Goal: Task Accomplishment & Management: Manage account settings

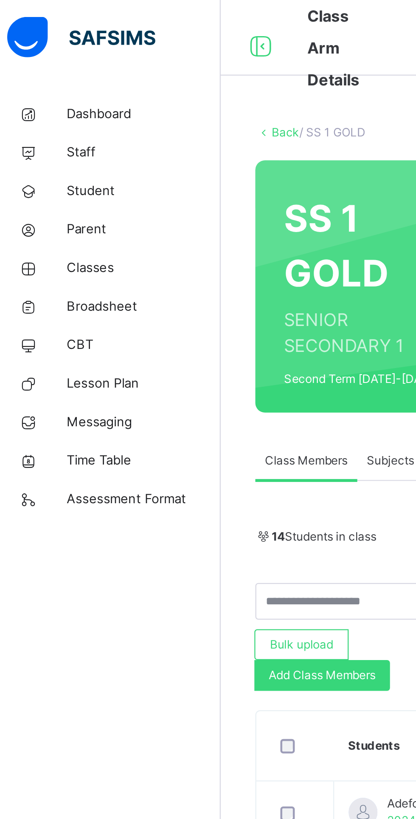
click at [42, 137] on span "Broadsheet" at bounding box center [68, 136] width 68 height 8
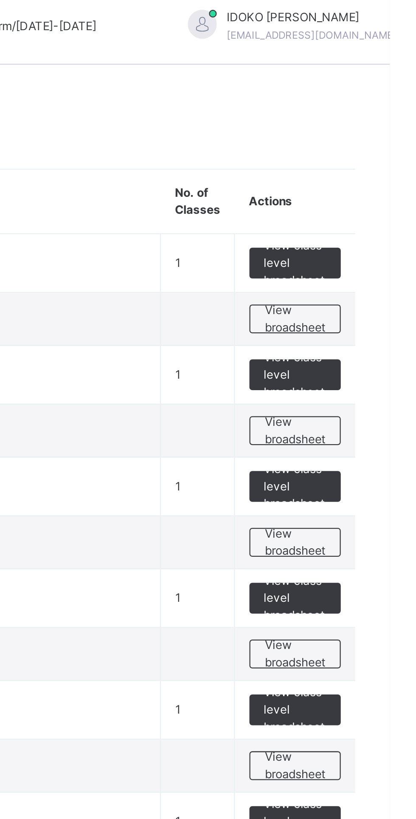
click at [365, 244] on span "View broadsheet" at bounding box center [374, 244] width 27 height 15
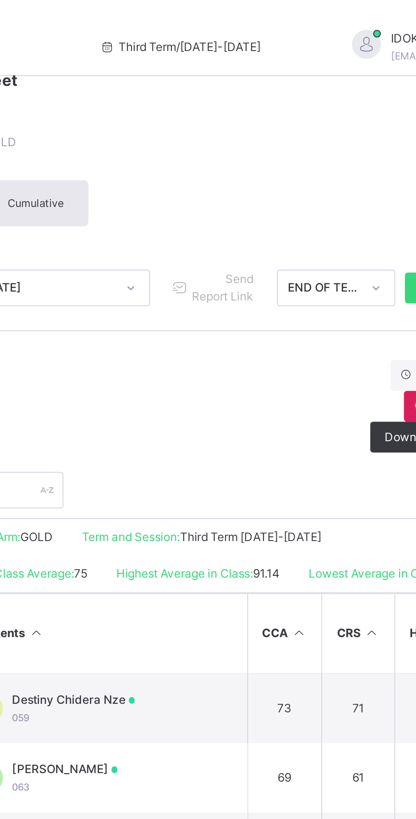
click at [272, 134] on div "Send Report Link END OF TERM Bulk Download Reportsheet" at bounding box center [327, 127] width 162 height 16
click at [261, 161] on div "Approval History Recall Results Download Broadsheet PDF Excel sheet" at bounding box center [258, 179] width 297 height 41
click at [243, 162] on div "Approval History Recall Results Download Broadsheet PDF Excel sheet" at bounding box center [258, 179] width 297 height 41
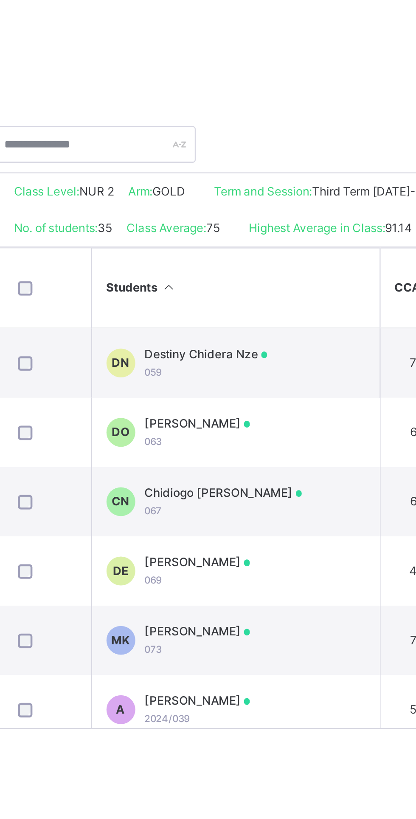
click at [201, 313] on div "Destiny Chidera Nze 059" at bounding box center [204, 313] width 54 height 15
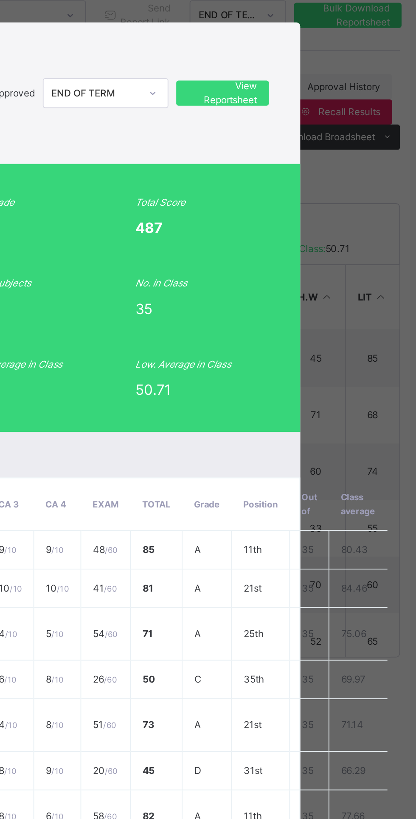
click at [331, 177] on span "View Reportsheet" at bounding box center [311, 169] width 37 height 15
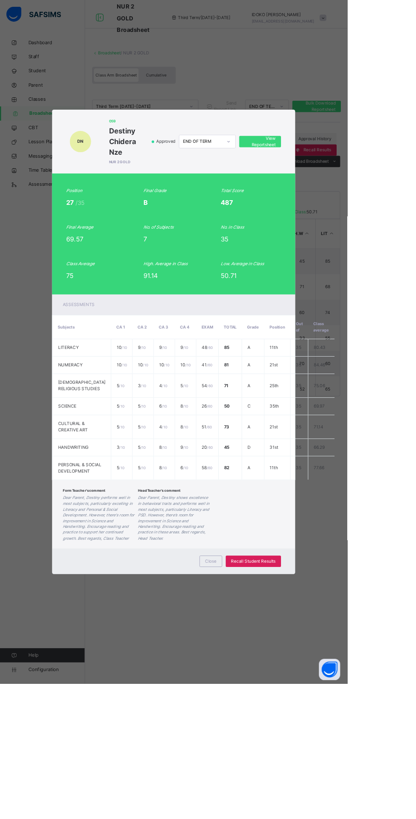
click at [260, 676] on span "Close" at bounding box center [253, 672] width 14 height 8
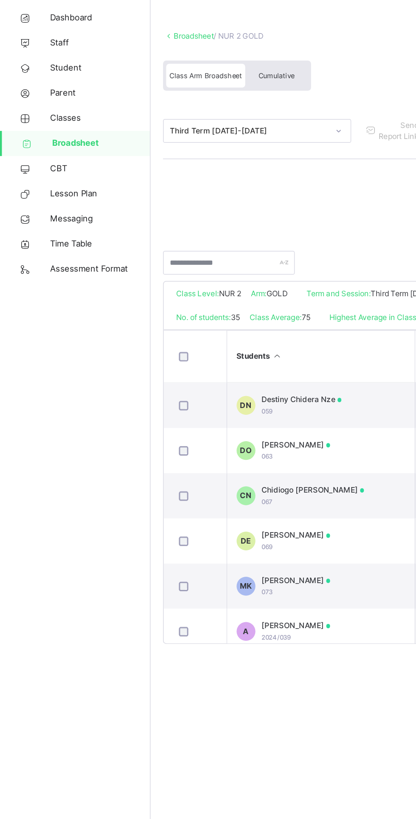
click at [37, 189] on span "Messaging" at bounding box center [68, 187] width 68 height 8
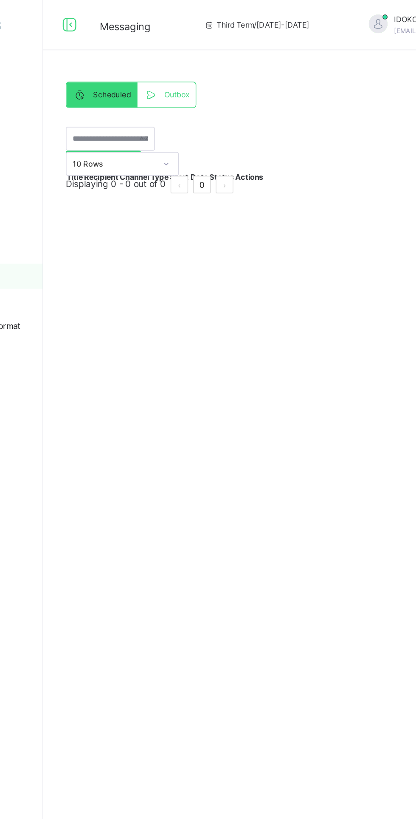
click at [183, 69] on span at bounding box center [177, 64] width 14 height 10
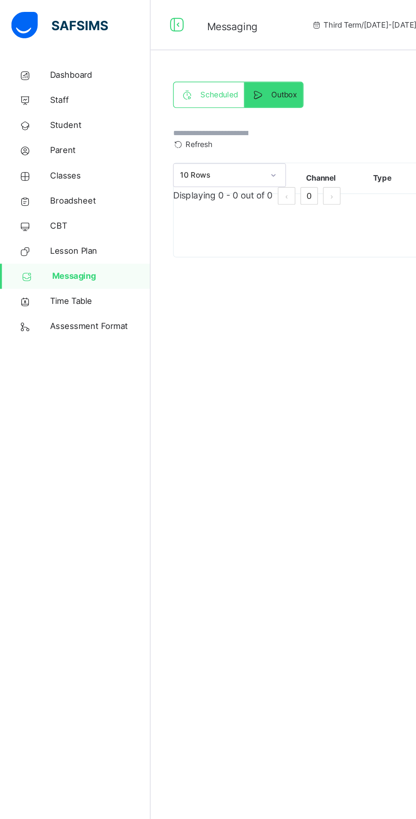
click at [40, 105] on span "Parent" at bounding box center [68, 102] width 68 height 8
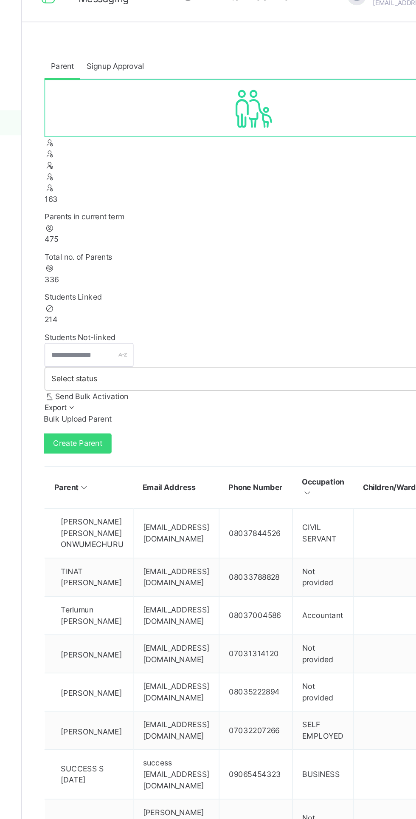
click at [165, 63] on span "Signup Approval" at bounding box center [165, 64] width 39 height 8
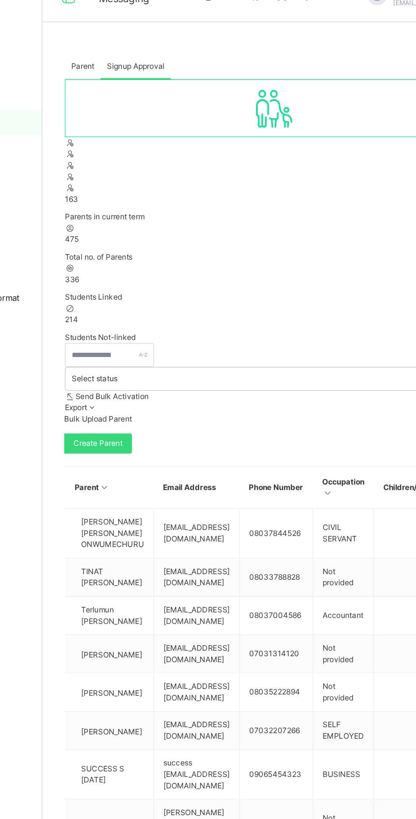
click at [126, 71] on div "Parent" at bounding box center [129, 63] width 24 height 17
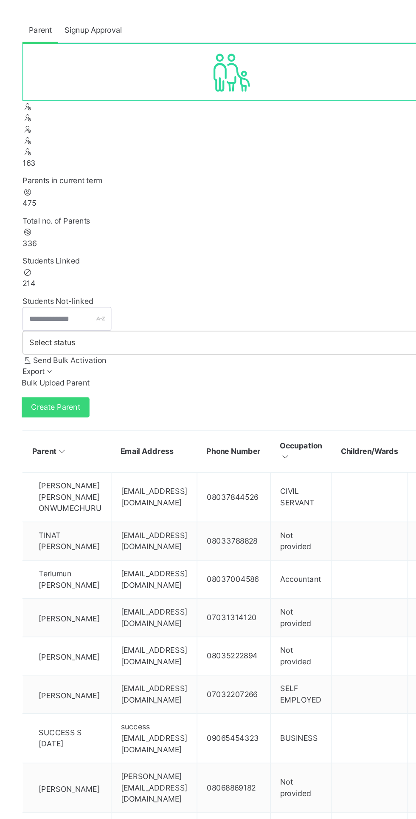
click at [149, 283] on div "Send Bulk Activation" at bounding box center [259, 287] width 284 height 8
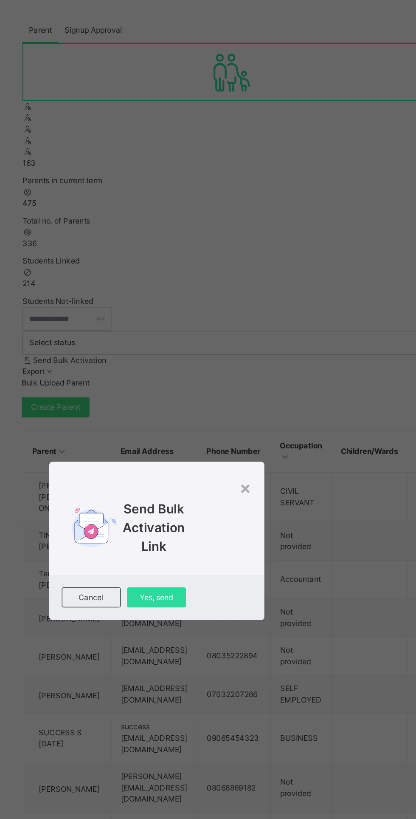
click at [199, 333] on div "× Send Bulk Activation Link Cancel Yes, send" at bounding box center [208, 409] width 416 height 819
click at [177, 452] on span "Cancel" at bounding box center [164, 448] width 26 height 8
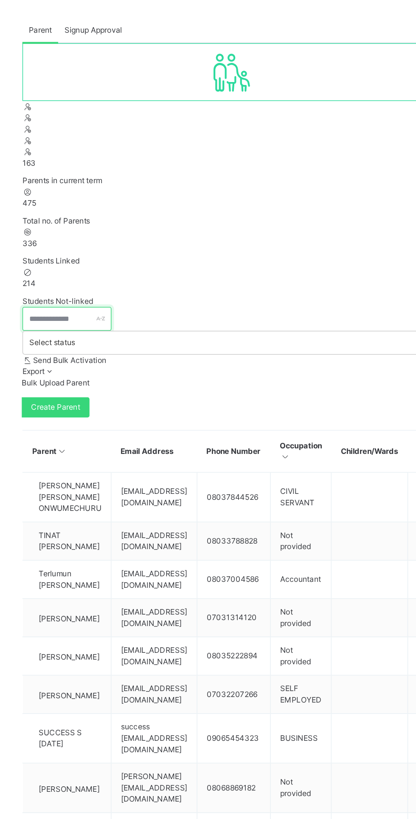
click at [150, 260] on input "text" at bounding box center [147, 259] width 60 height 16
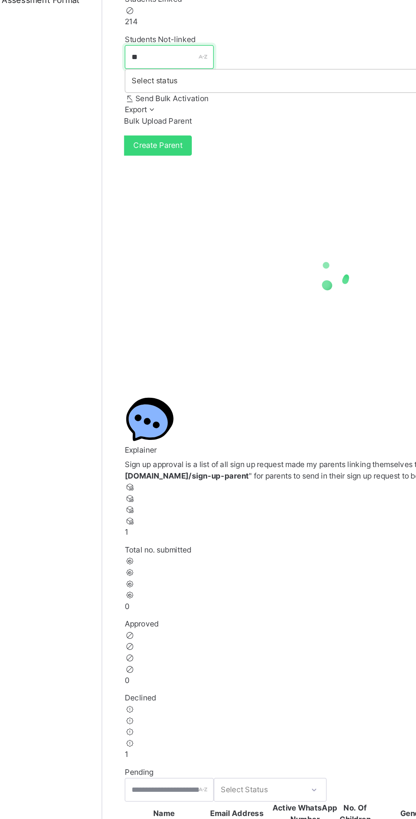
type input "*"
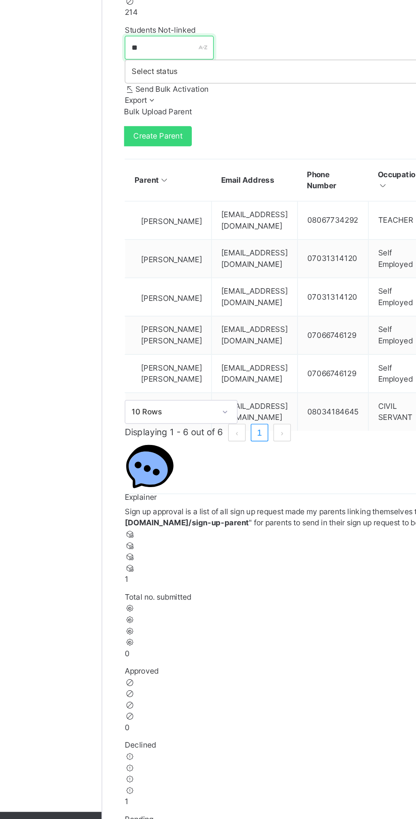
type input "*"
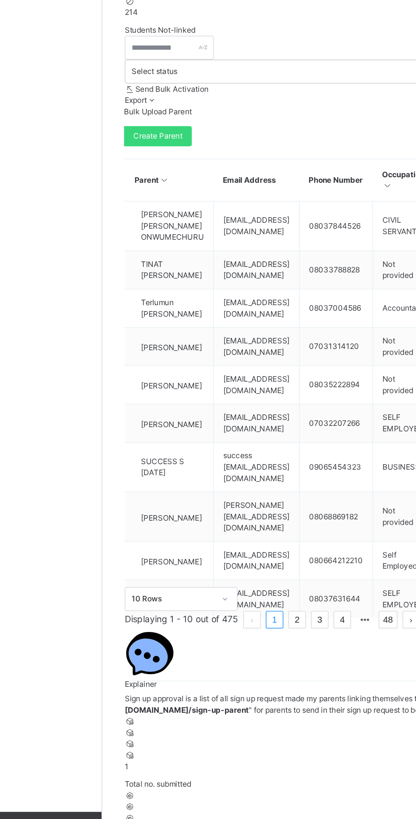
click at [156, 402] on span "TINAT NEHEMIAH TANKO" at bounding box center [149, 409] width 42 height 15
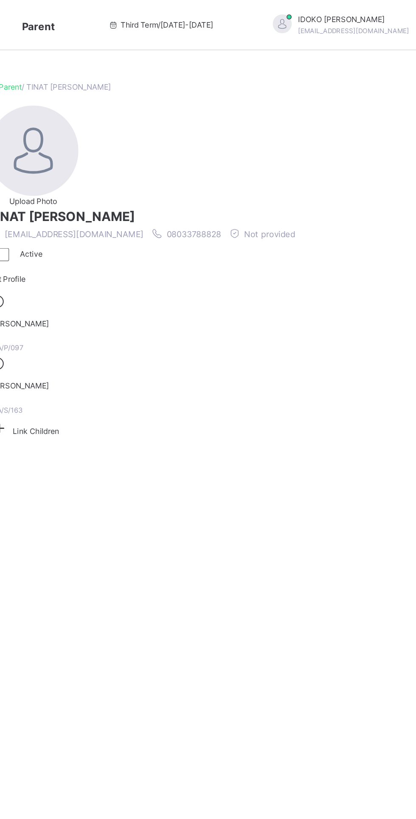
click at [133, 283] on icon at bounding box center [124, 289] width 15 height 13
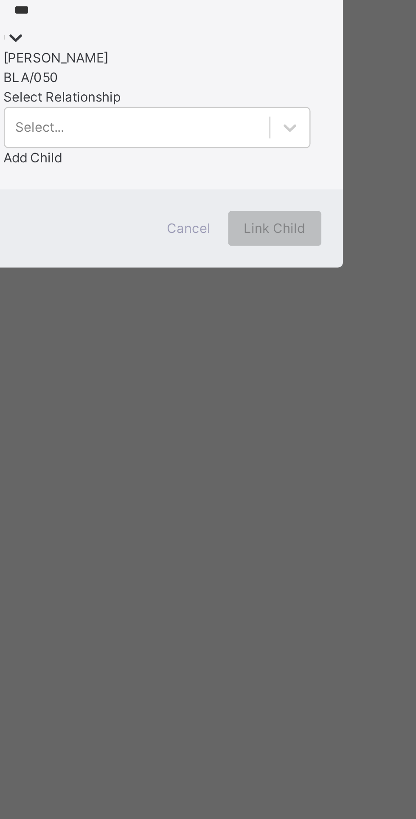
click at [194, 436] on div "Kashimana Kough" at bounding box center [208, 432] width 120 height 8
type input "***"
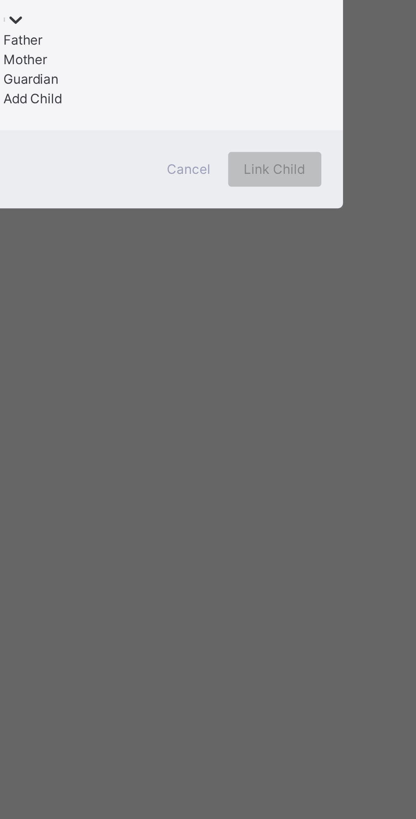
click at [230, 452] on div "Father" at bounding box center [208, 448] width 120 height 8
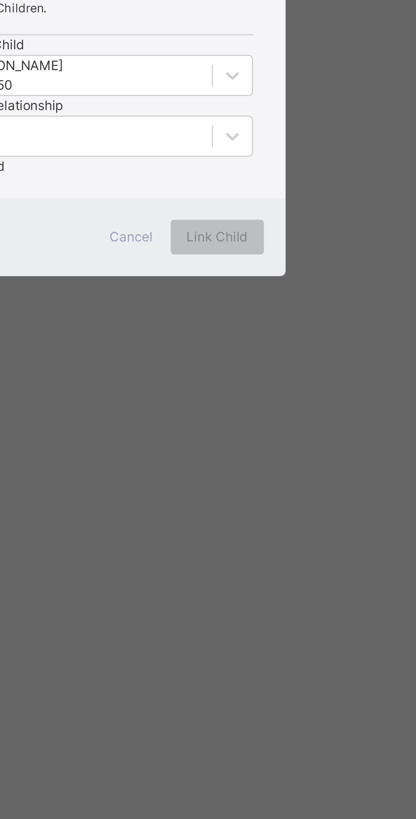
click at [171, 441] on span "Add Child" at bounding box center [159, 437] width 23 height 6
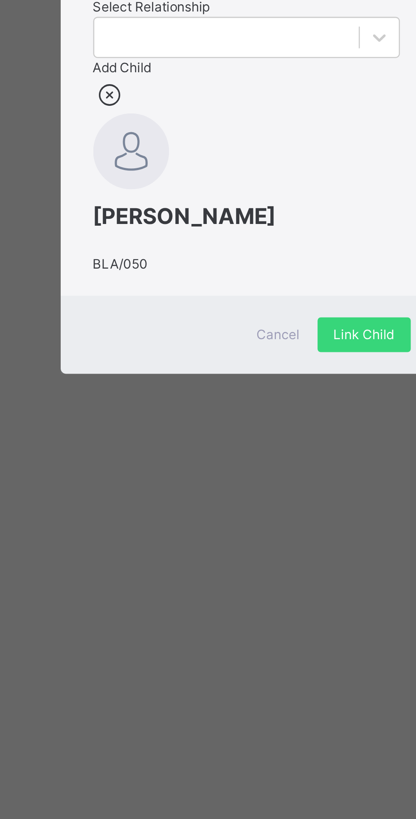
click at [161, 415] on icon at bounding box center [154, 409] width 13 height 11
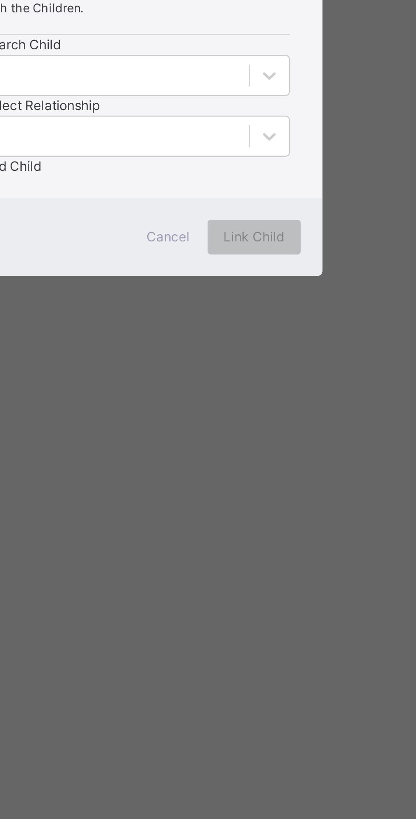
click at [154, 406] on input "text" at bounding box center [153, 402] width 1 height 8
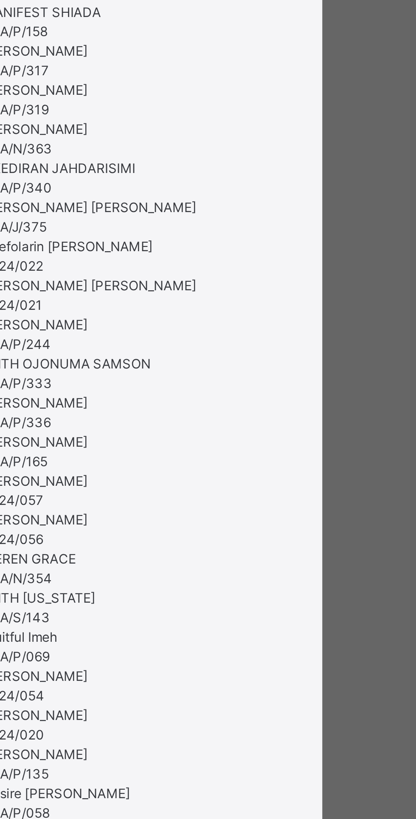
click at [153, 133] on input "text" at bounding box center [153, 129] width 1 height 8
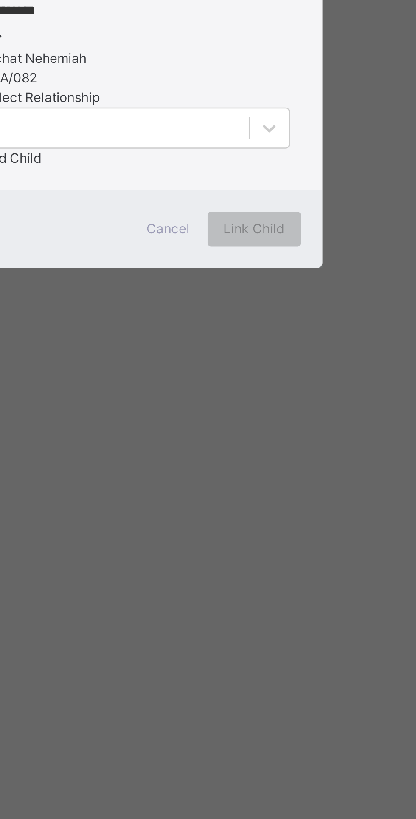
scroll to position [0, 9]
click at [194, 443] on div "BLA/082" at bounding box center [208, 440] width 120 height 8
type input "********"
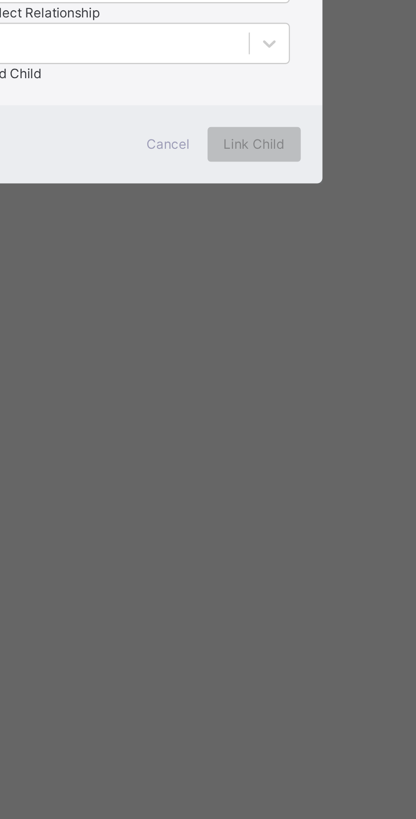
scroll to position [0, 1]
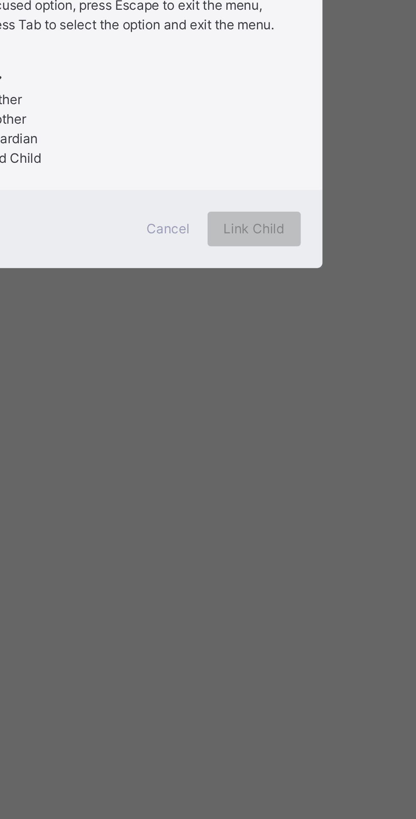
click at [232, 452] on div "Father" at bounding box center [208, 448] width 120 height 8
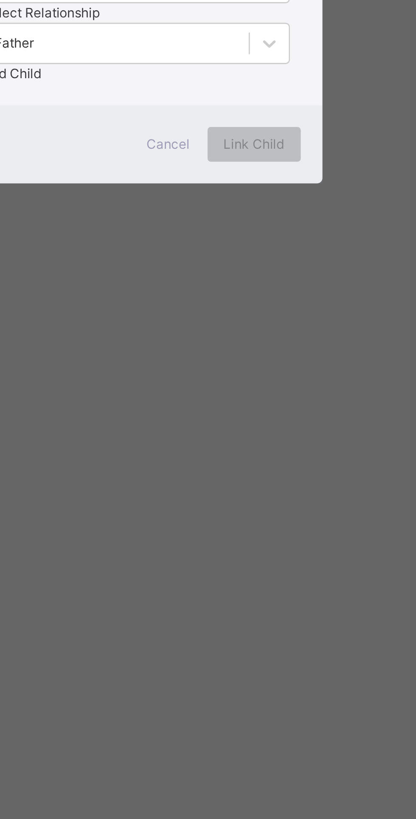
click at [267, 441] on div "Add Child" at bounding box center [208, 438] width 120 height 8
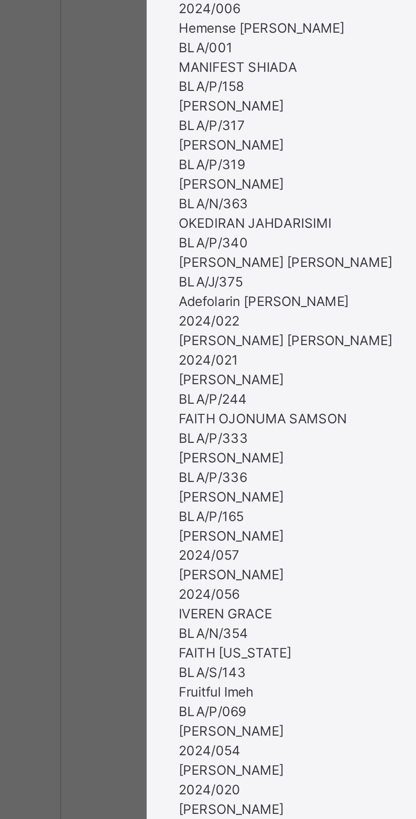
scroll to position [0, 0]
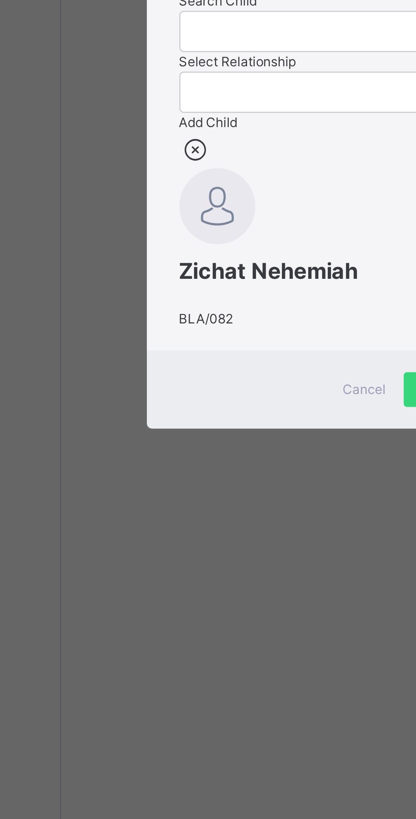
click at [161, 415] on icon at bounding box center [154, 409] width 13 height 11
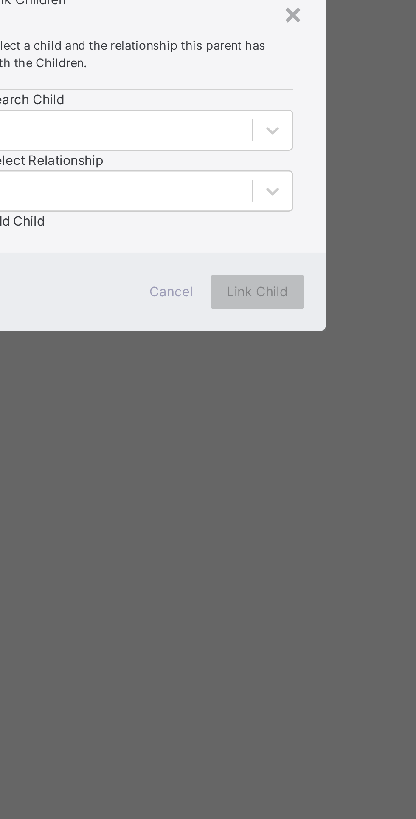
click at [273, 365] on div "×" at bounding box center [269, 356] width 8 height 18
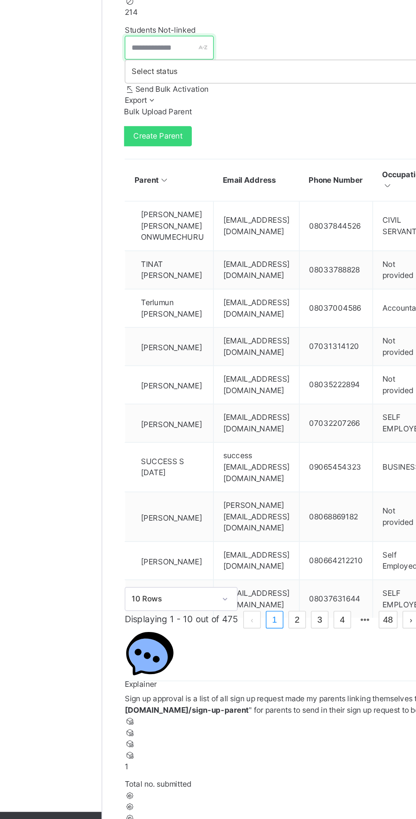
click at [159, 262] on input "text" at bounding box center [147, 259] width 60 height 16
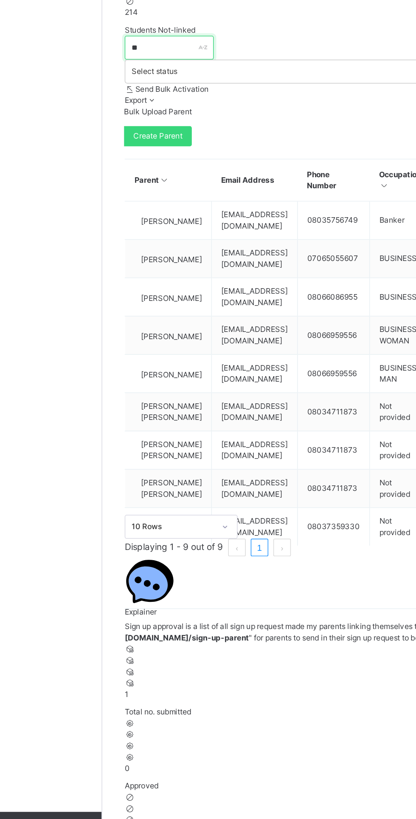
type input "*"
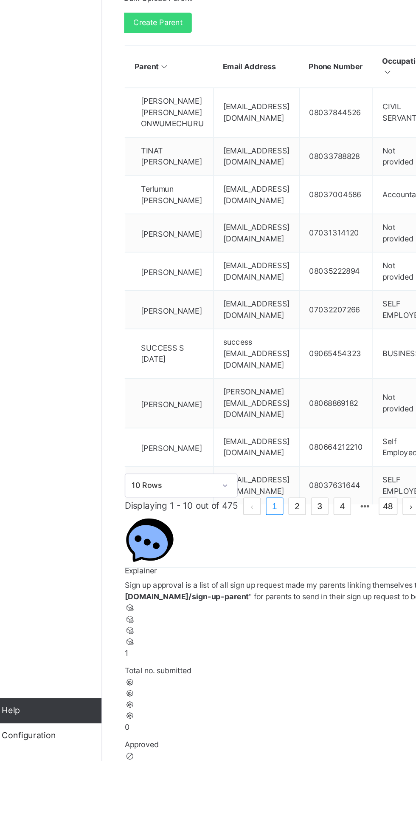
click at [157, 458] on span "Gabriel Idoko" at bounding box center [148, 462] width 41 height 8
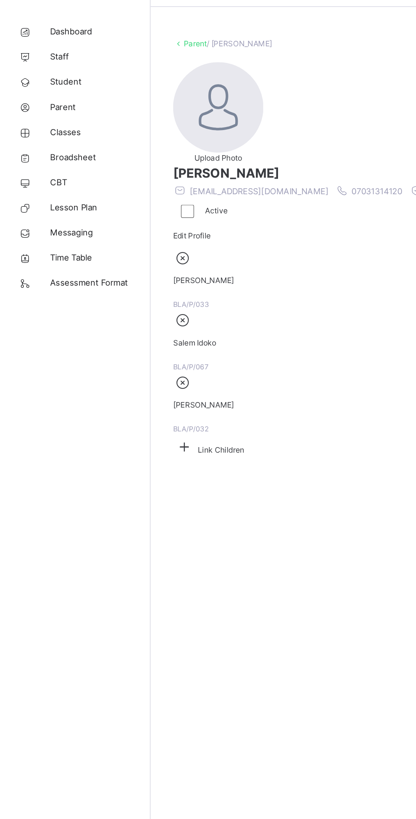
click at [69, 135] on span "Broadsheet" at bounding box center [68, 136] width 68 height 8
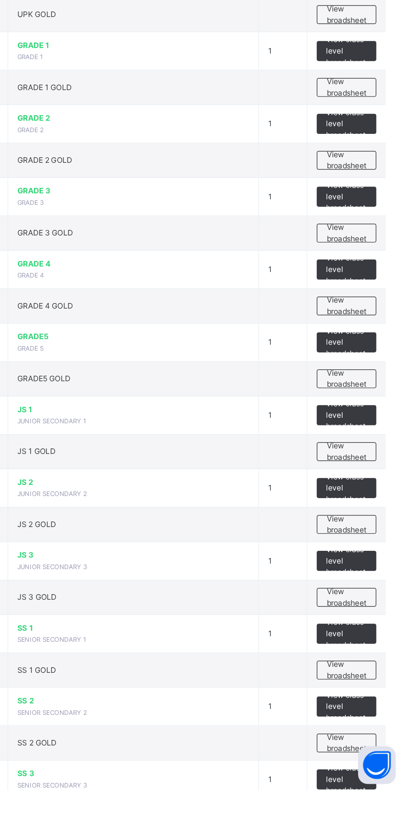
click at [359, 691] on div "View broadsheet" at bounding box center [374, 688] width 40 height 13
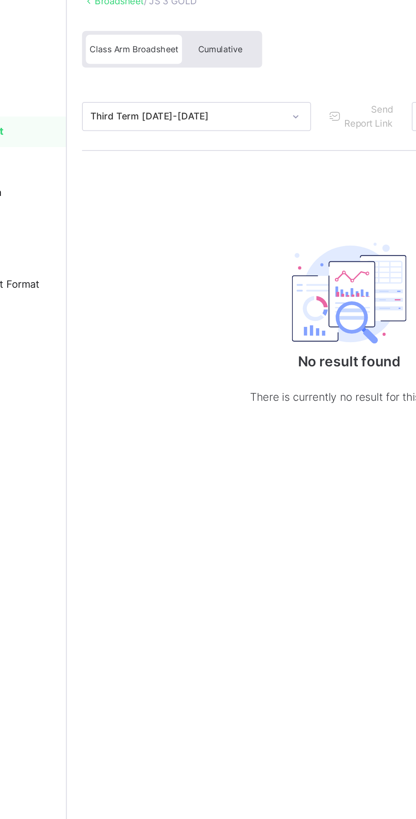
click at [192, 83] on div "Cumulative" at bounding box center [187, 90] width 42 height 16
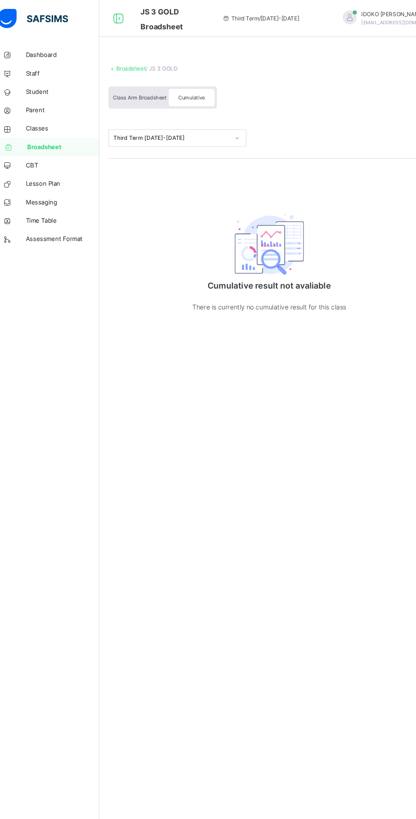
click at [62, 119] on span "Classes" at bounding box center [68, 119] width 68 height 8
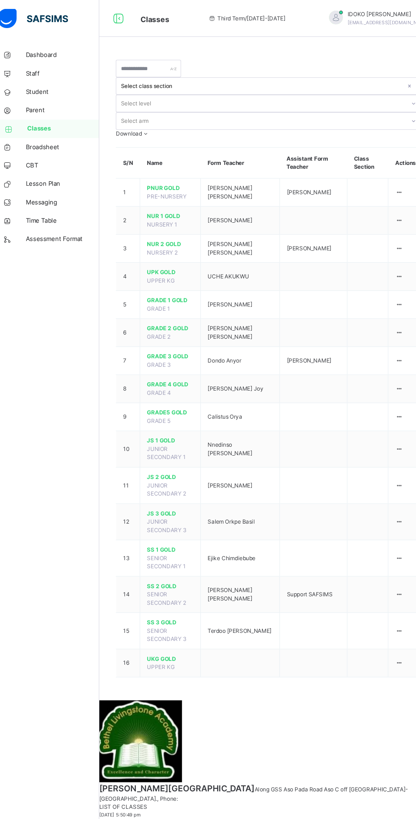
click at [42, 226] on link "Assessment Format" at bounding box center [51, 220] width 102 height 17
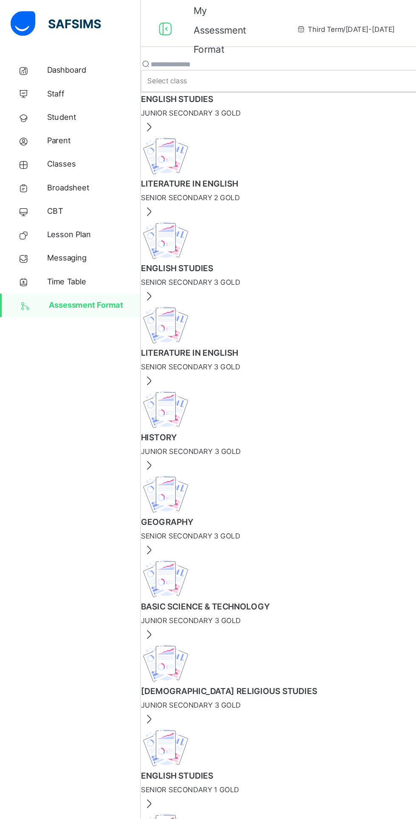
click at [50, 136] on span "Broadsheet" at bounding box center [68, 136] width 68 height 8
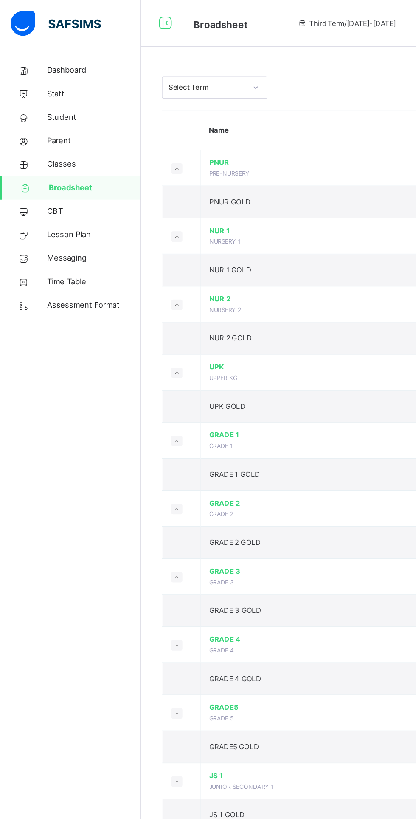
click at [40, 106] on span "Parent" at bounding box center [68, 102] width 68 height 8
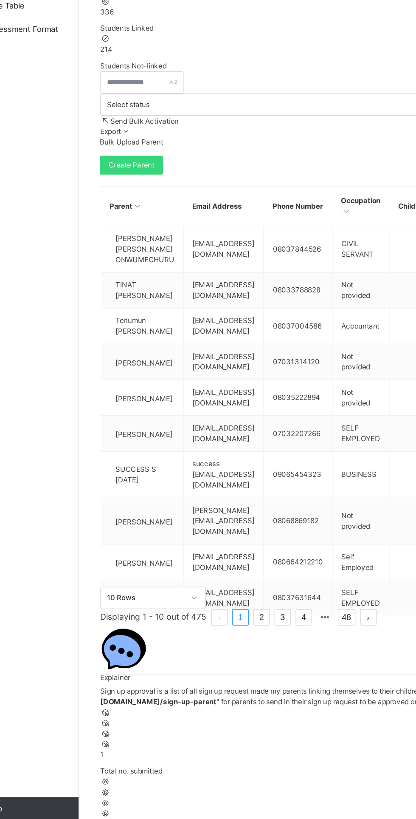
click at [144, 603] on span "Gloria Fadairo" at bounding box center [148, 607] width 41 height 8
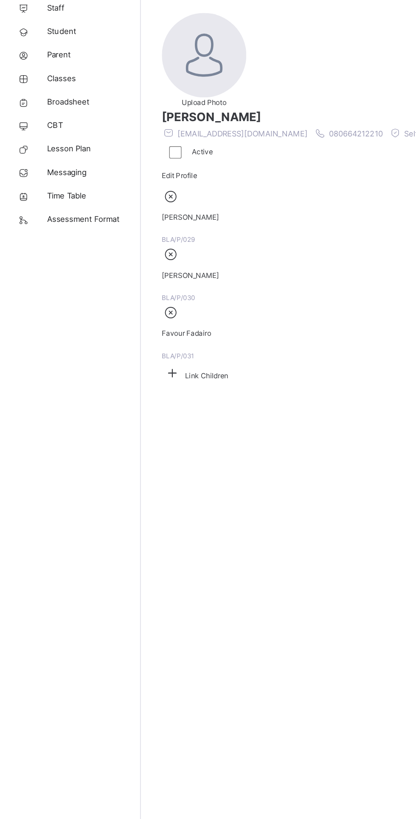
click at [35, 135] on span "Broadsheet" at bounding box center [68, 136] width 68 height 8
